Goal: Check status: Check status

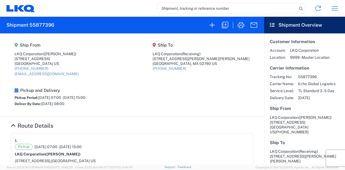
click at [214, 4] on input "search" at bounding box center [228, 8] width 140 height 10
paste input "56469386"
type input "56469386"
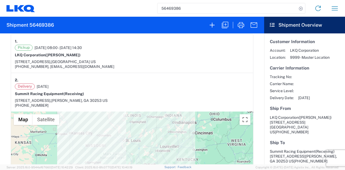
scroll to position [81, 0]
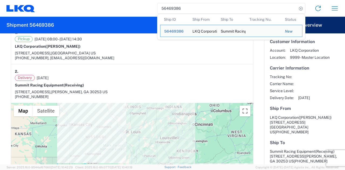
drag, startPoint x: 157, startPoint y: 96, endPoint x: 158, endPoint y: 99, distance: 3.3
click at [157, 75] on div "2." at bounding box center [132, 71] width 235 height 7
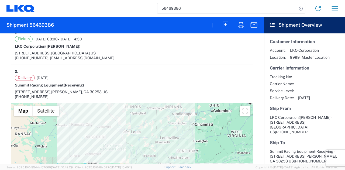
scroll to position [0, 0]
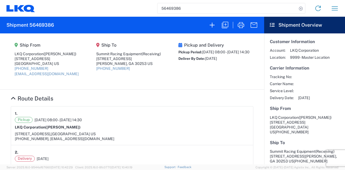
click at [47, 26] on h2 "Shipment 56469386" at bounding box center [29, 25] width 47 height 6
click at [47, 29] on agx-form-header "Shipment 56469386" at bounding box center [132, 25] width 264 height 17
click at [48, 24] on h2 "Shipment 56469386" at bounding box center [29, 25] width 47 height 6
copy h2 "56469386"
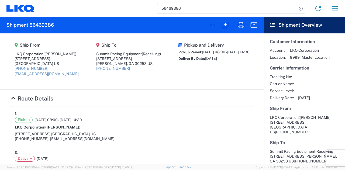
click at [198, 102] on h4 "Route Details" at bounding box center [132, 98] width 243 height 7
